Goal: Task Accomplishment & Management: Manage account settings

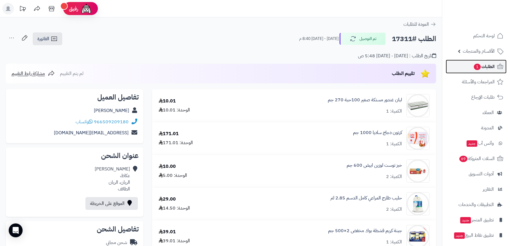
click at [484, 67] on span "الطلبات 1" at bounding box center [483, 67] width 21 height 8
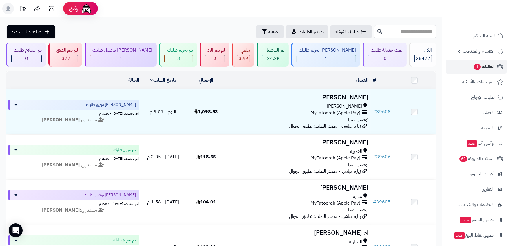
click at [426, 34] on input "text" at bounding box center [405, 31] width 62 height 13
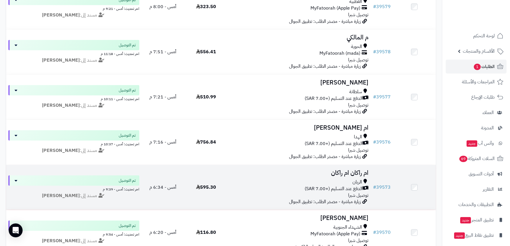
scroll to position [708, 0]
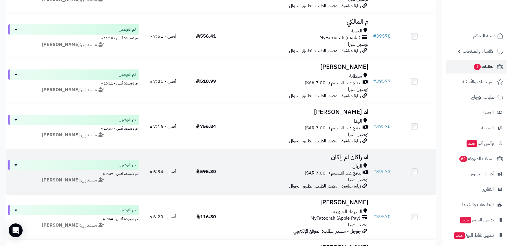
type input "**"
click at [347, 158] on h3 "ام راكان ام راكان" at bounding box center [299, 157] width 138 height 7
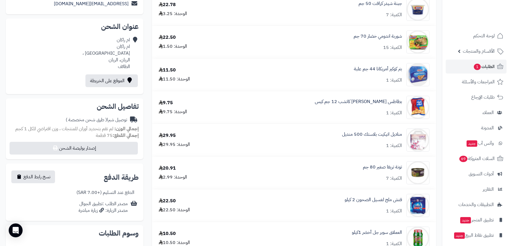
scroll to position [129, 0]
click at [489, 68] on span "الطلبات 1" at bounding box center [483, 67] width 21 height 8
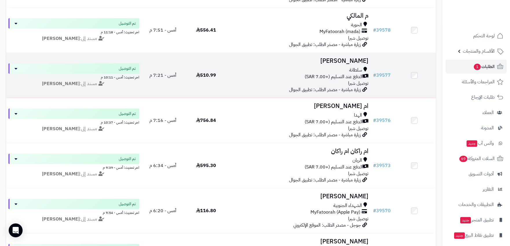
scroll to position [740, 0]
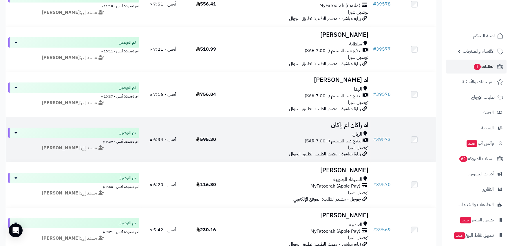
click at [361, 122] on h3 "ام راكان ام راكان" at bounding box center [299, 125] width 138 height 7
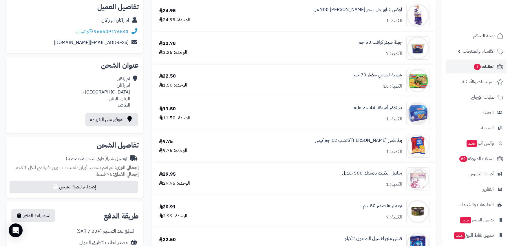
scroll to position [96, 0]
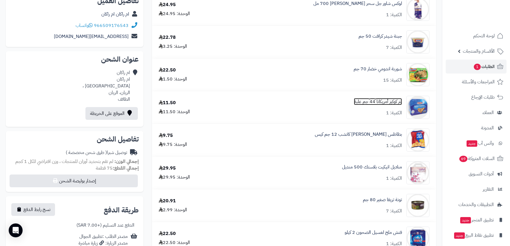
click at [387, 105] on link "بتر كوكيز أمريكانا 44 جم علبة" at bounding box center [378, 101] width 48 height 7
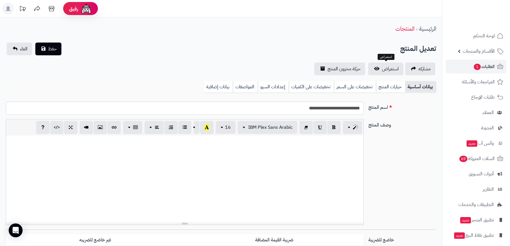
click at [390, 69] on span "استعراض" at bounding box center [390, 68] width 17 height 7
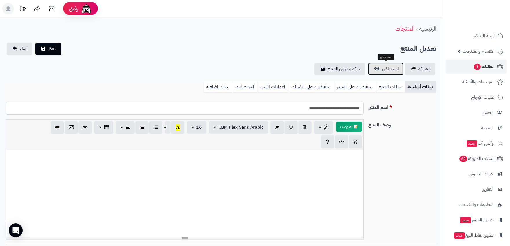
scroll to position [292, 0]
click at [488, 68] on span "الطلبات 1" at bounding box center [483, 67] width 21 height 8
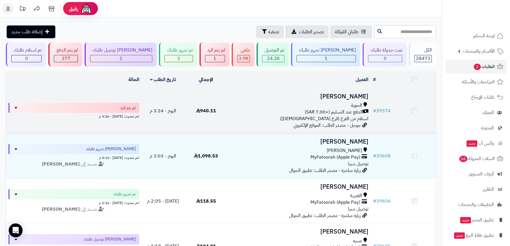
scroll to position [19, 0]
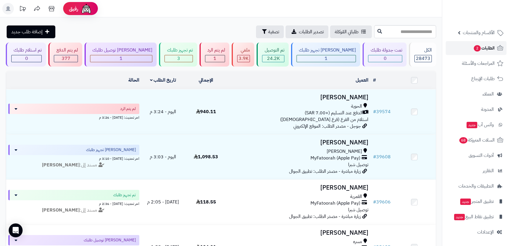
click at [487, 48] on span "الطلبات 2" at bounding box center [483, 48] width 21 height 8
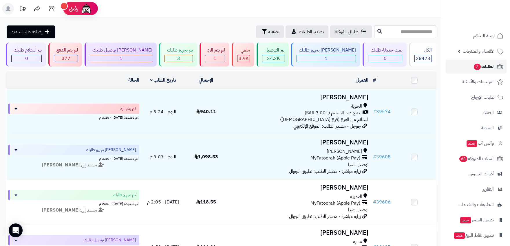
click at [482, 69] on span "الطلبات 2" at bounding box center [483, 67] width 21 height 8
click at [476, 49] on span "الأقسام والمنتجات" at bounding box center [479, 51] width 32 height 8
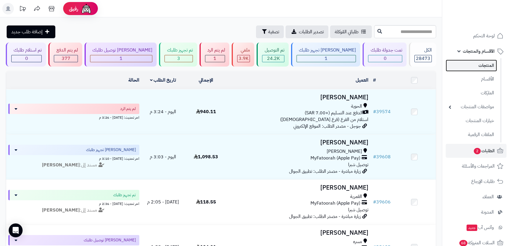
click at [479, 64] on link "المنتجات" at bounding box center [471, 66] width 51 height 12
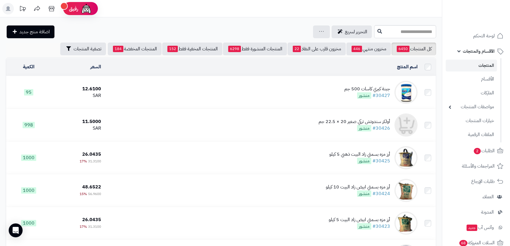
click at [479, 50] on span "الأقسام والمنتجات" at bounding box center [479, 51] width 32 height 8
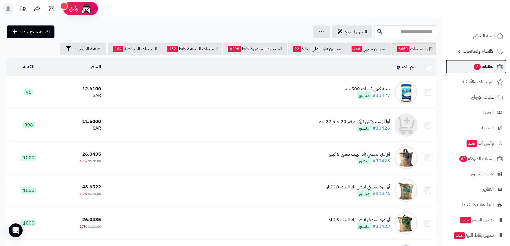
click at [485, 66] on span "الطلبات 2" at bounding box center [483, 67] width 21 height 8
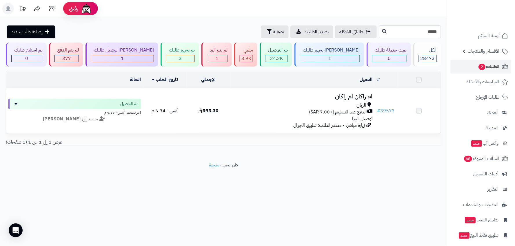
click at [223, 108] on td "595.30" at bounding box center [208, 111] width 43 height 45
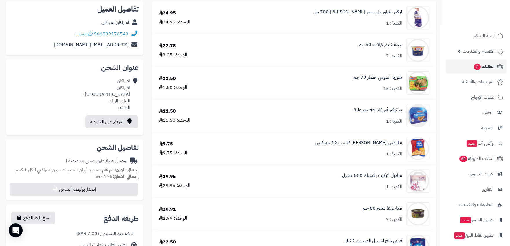
scroll to position [64, 0]
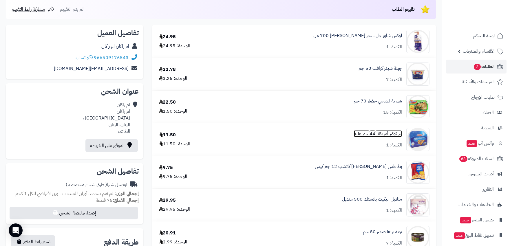
click at [377, 132] on link "بتر كوكيز أمريكانا 44 جم علبة" at bounding box center [378, 134] width 48 height 7
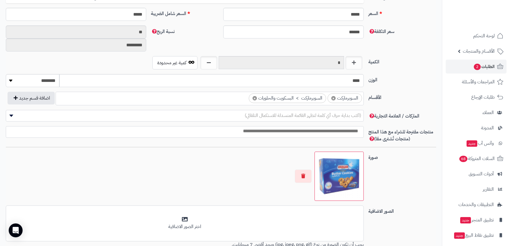
scroll to position [271, 0]
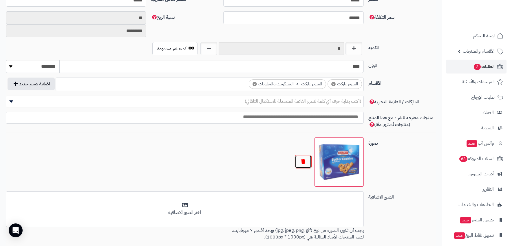
click at [304, 159] on button "button" at bounding box center [303, 161] width 17 height 13
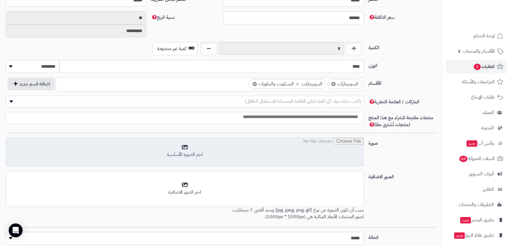
click at [268, 145] on input "file" at bounding box center [184, 152] width 357 height 29
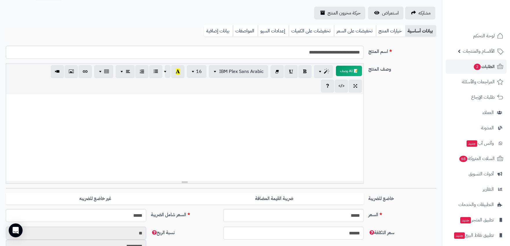
scroll to position [0, 0]
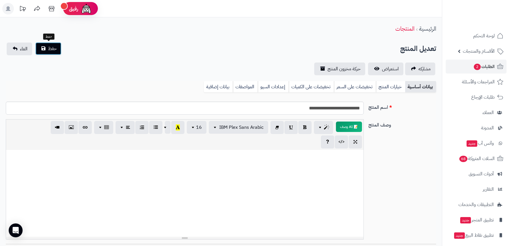
click at [56, 48] on span "حفظ" at bounding box center [52, 48] width 9 height 7
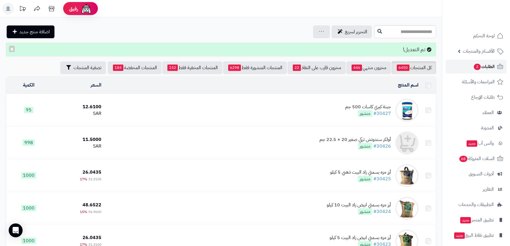
click at [489, 65] on span "الطلبات 2" at bounding box center [483, 67] width 21 height 8
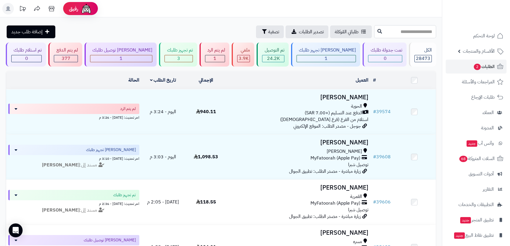
click at [378, 32] on input "text" at bounding box center [405, 31] width 62 height 13
type input "*****"
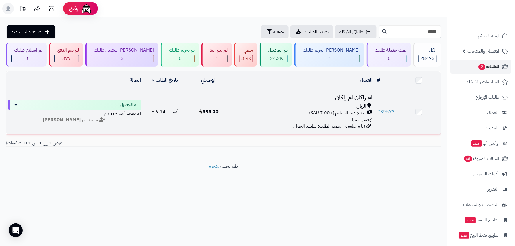
click at [235, 112] on div "الدفع عند التسليم (+7.00 SAR)" at bounding box center [303, 113] width 140 height 7
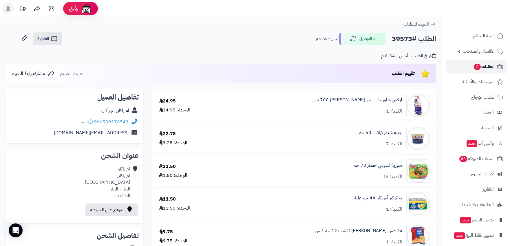
click at [487, 66] on span "الطلبات 2" at bounding box center [483, 67] width 21 height 8
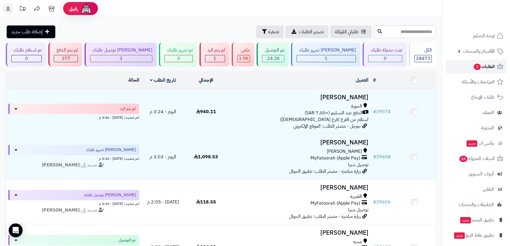
click at [487, 66] on span "الطلبات 2" at bounding box center [483, 67] width 21 height 8
